Goal: Information Seeking & Learning: Learn about a topic

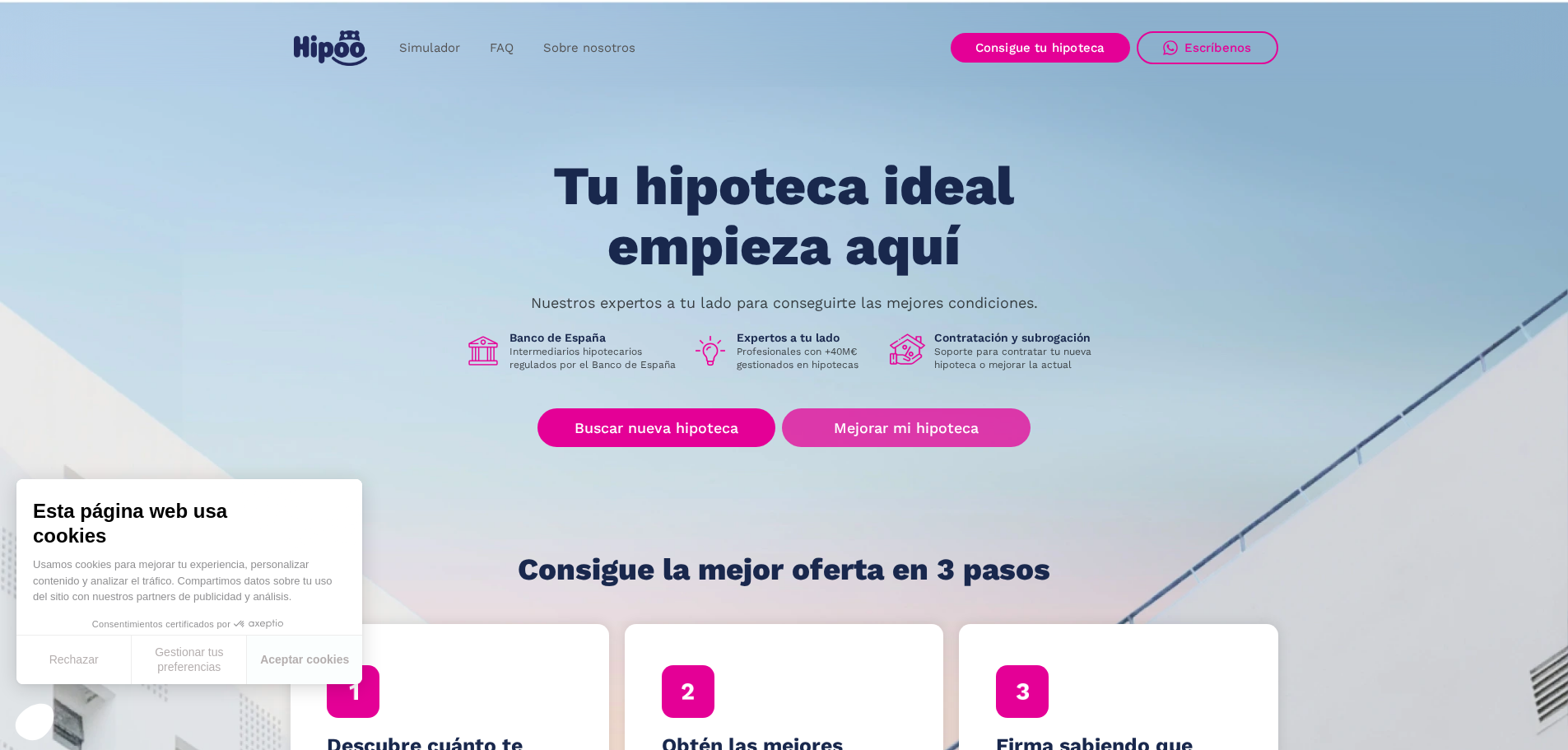
click at [922, 432] on link "Mejorar mi hipoteca" at bounding box center [906, 427] width 248 height 39
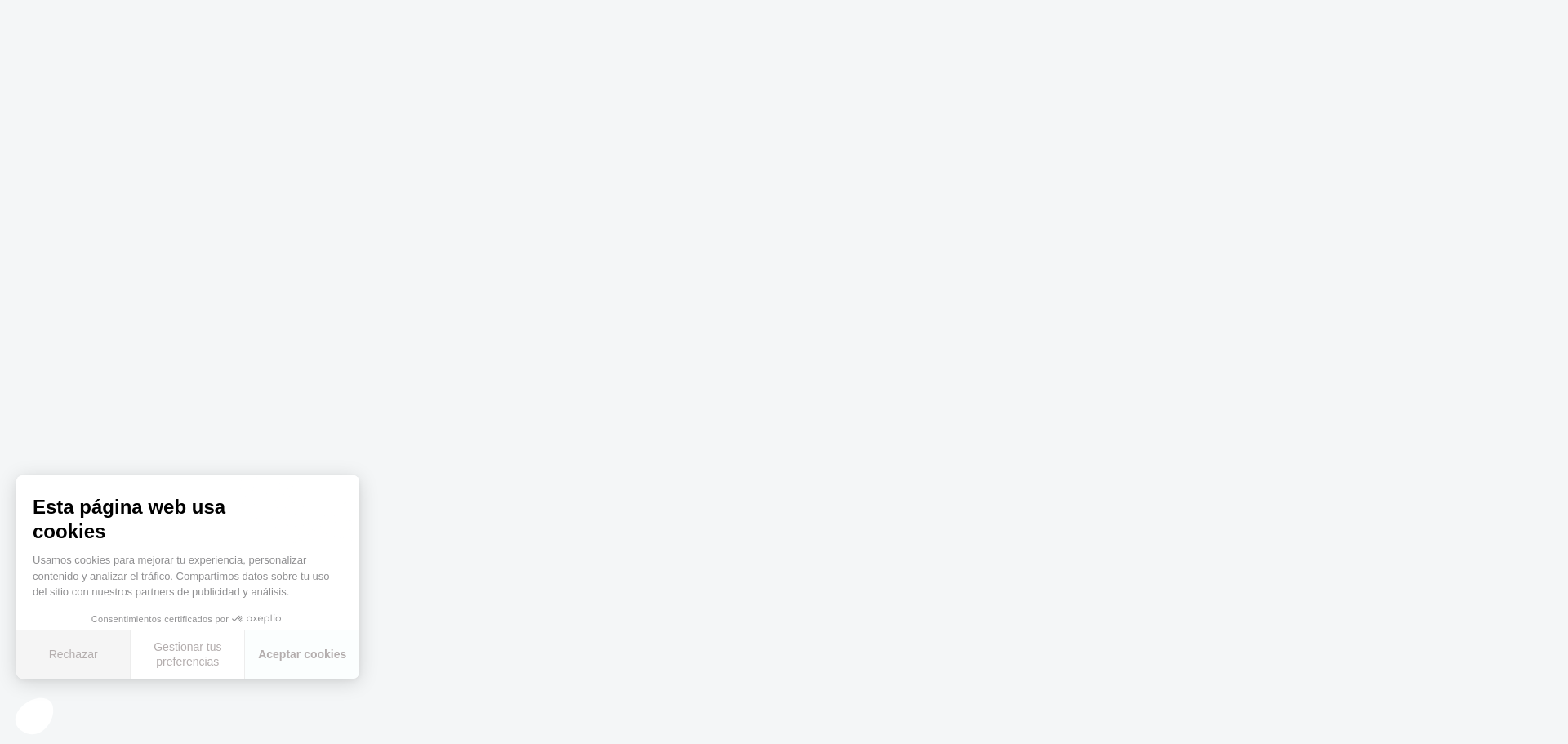
click at [88, 653] on button "Rechazar" at bounding box center [73, 654] width 114 height 48
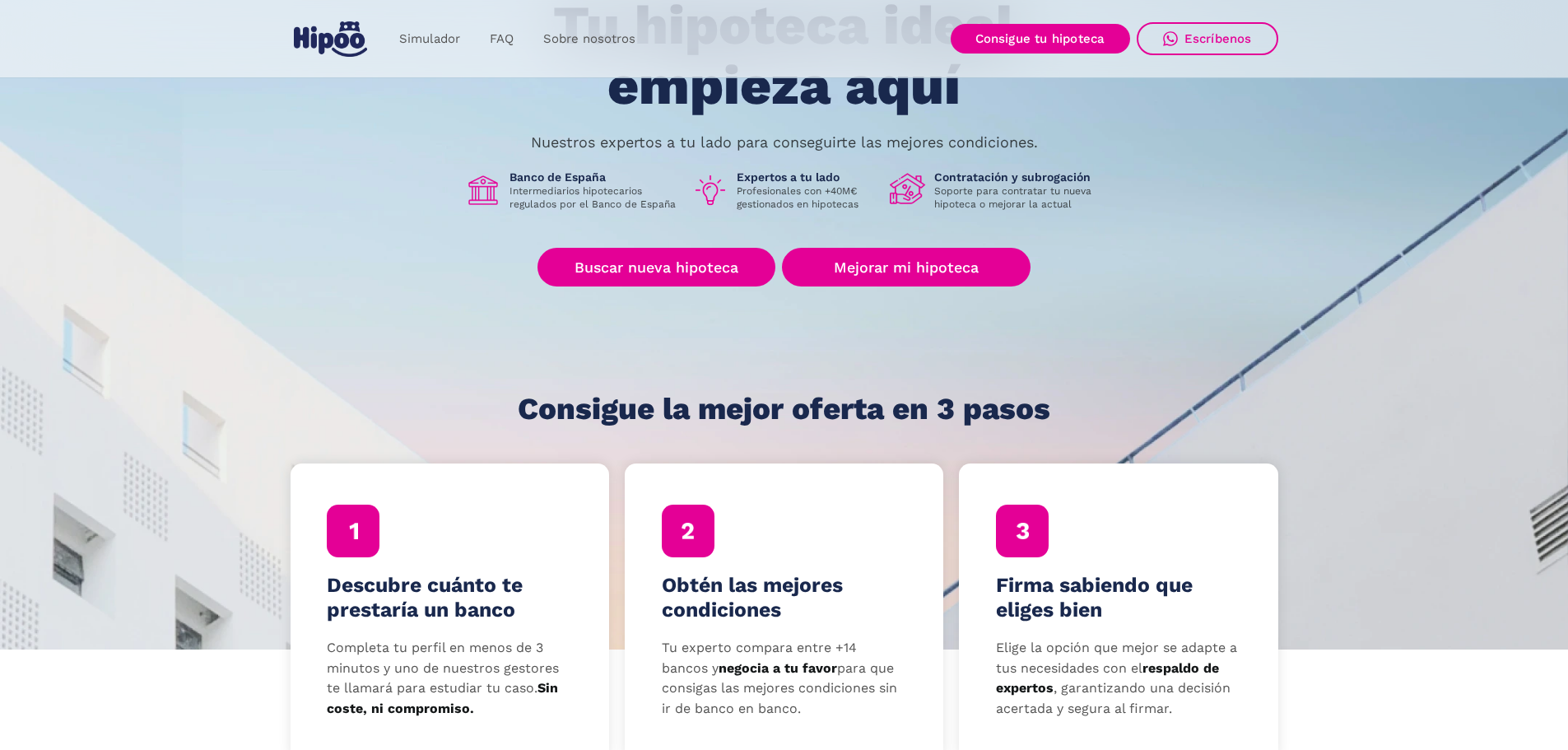
scroll to position [164, 0]
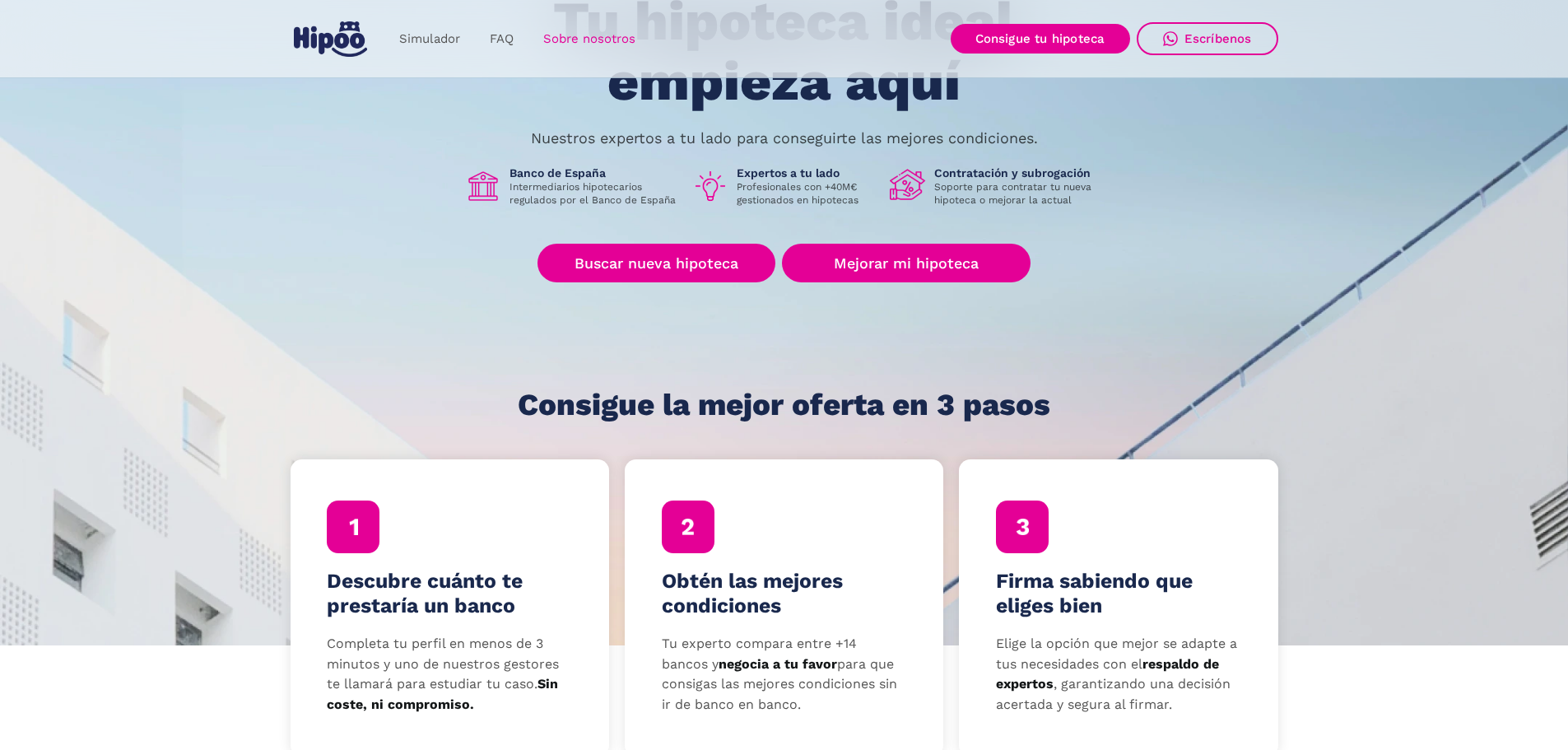
click at [615, 35] on link "Sobre nosotros" at bounding box center [589, 39] width 122 height 32
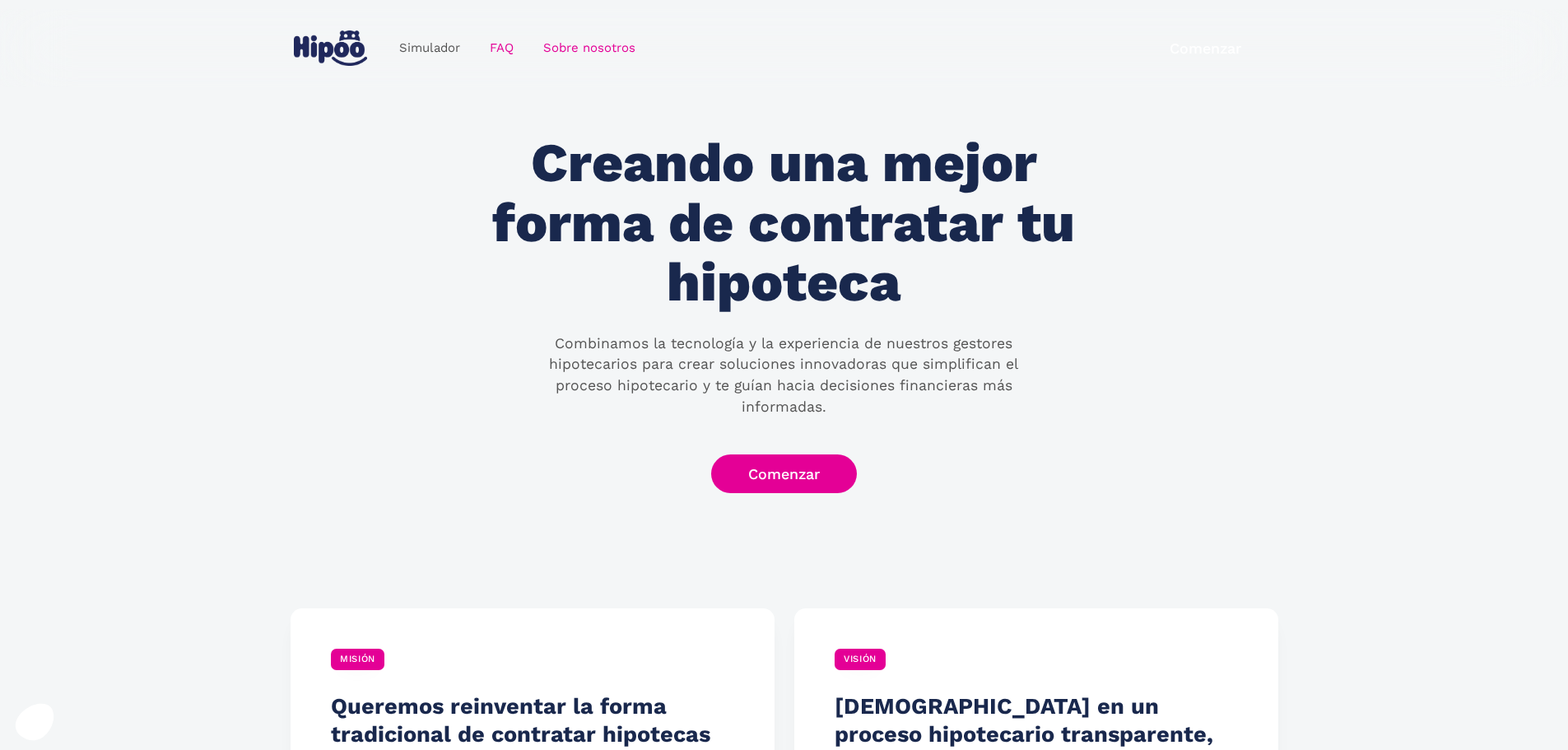
click at [503, 49] on link "FAQ" at bounding box center [501, 48] width 54 height 32
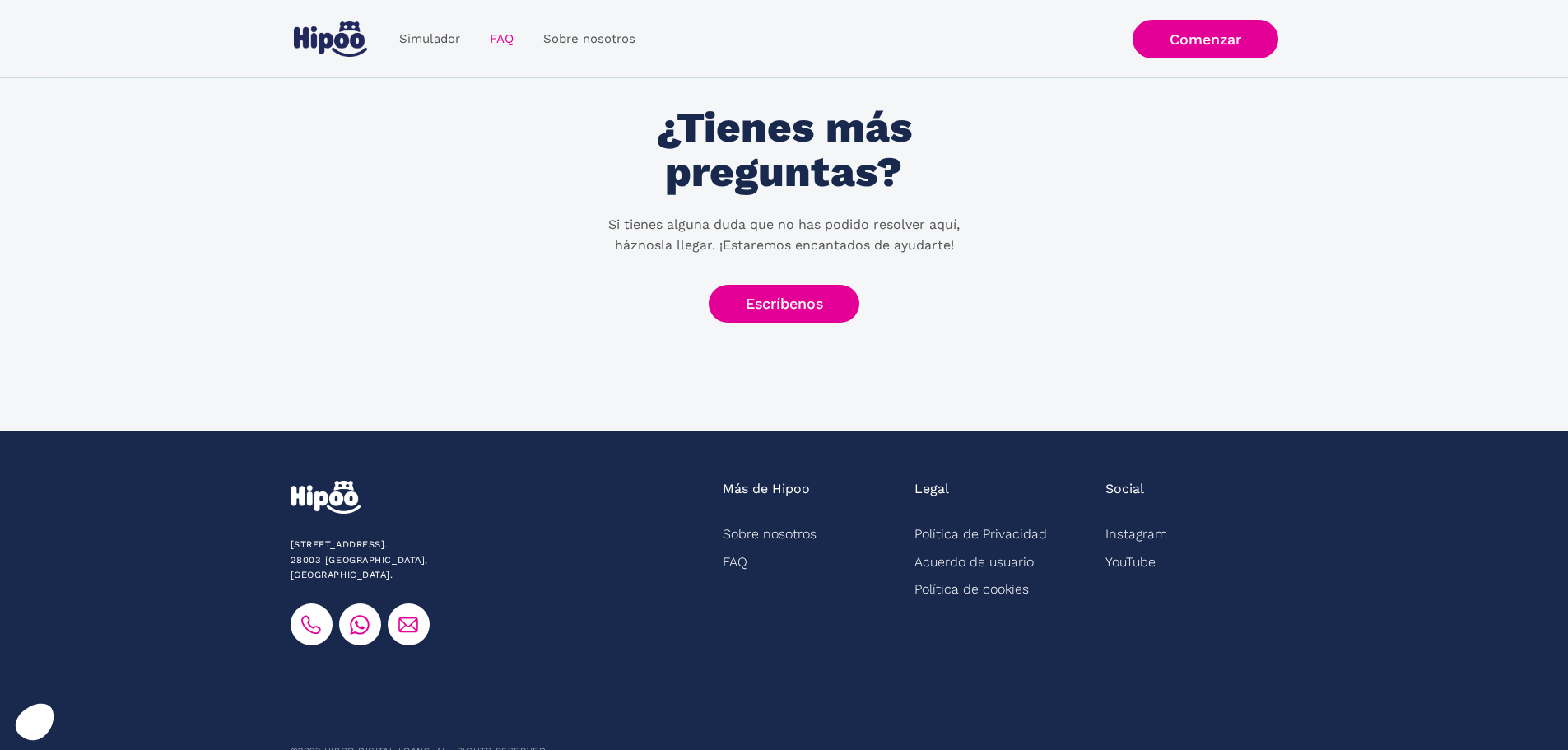
scroll to position [779, 0]
